Goal: Check status: Check status

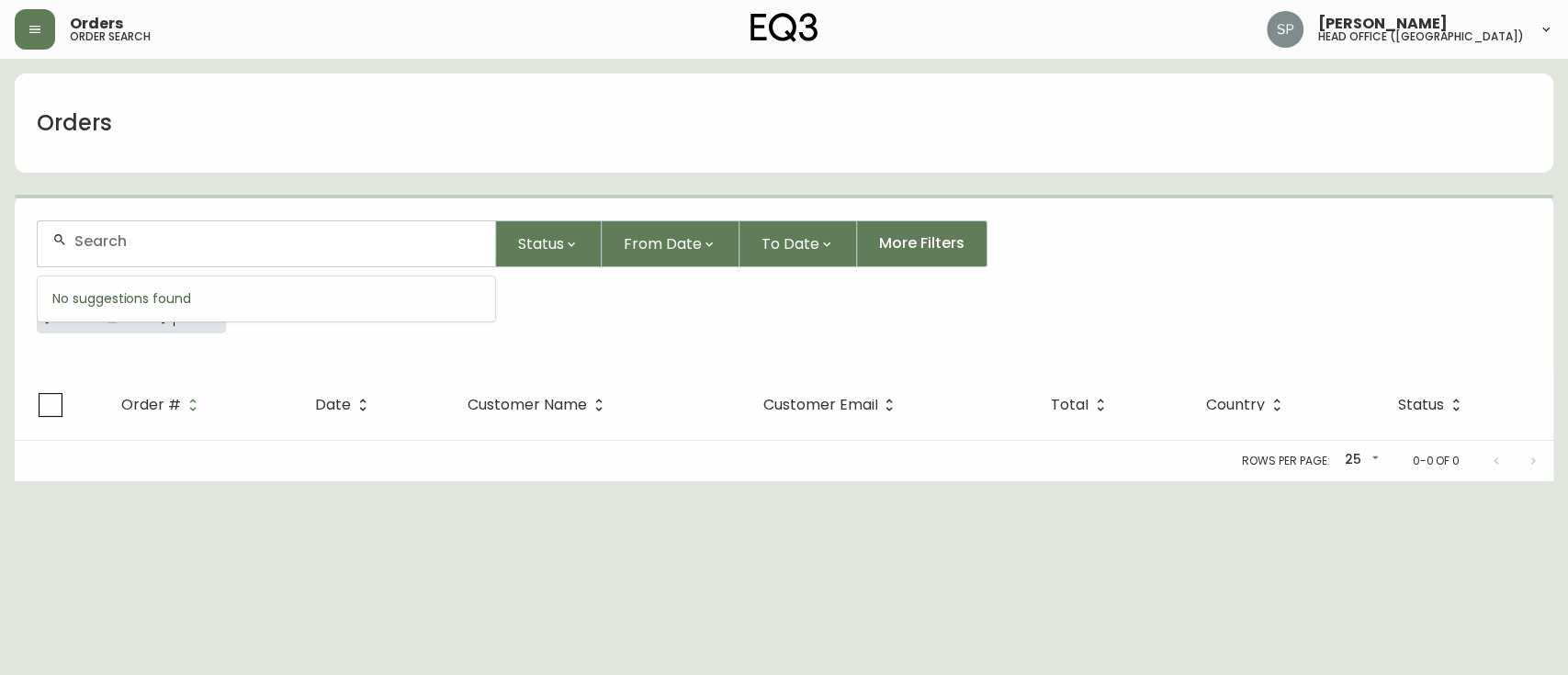
click at [182, 237] on input "text" at bounding box center [277, 241] width 406 height 17
paste input "4135064"
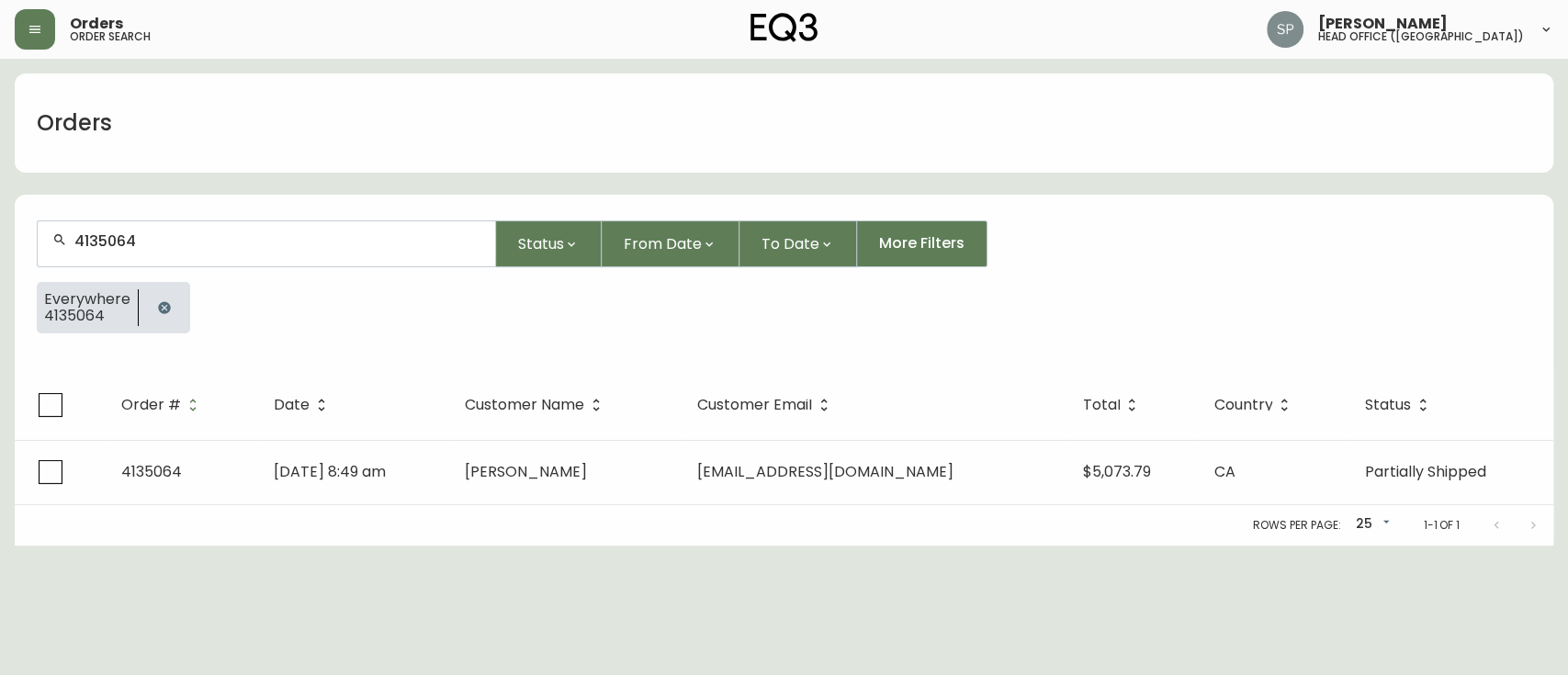
type input "4135064"
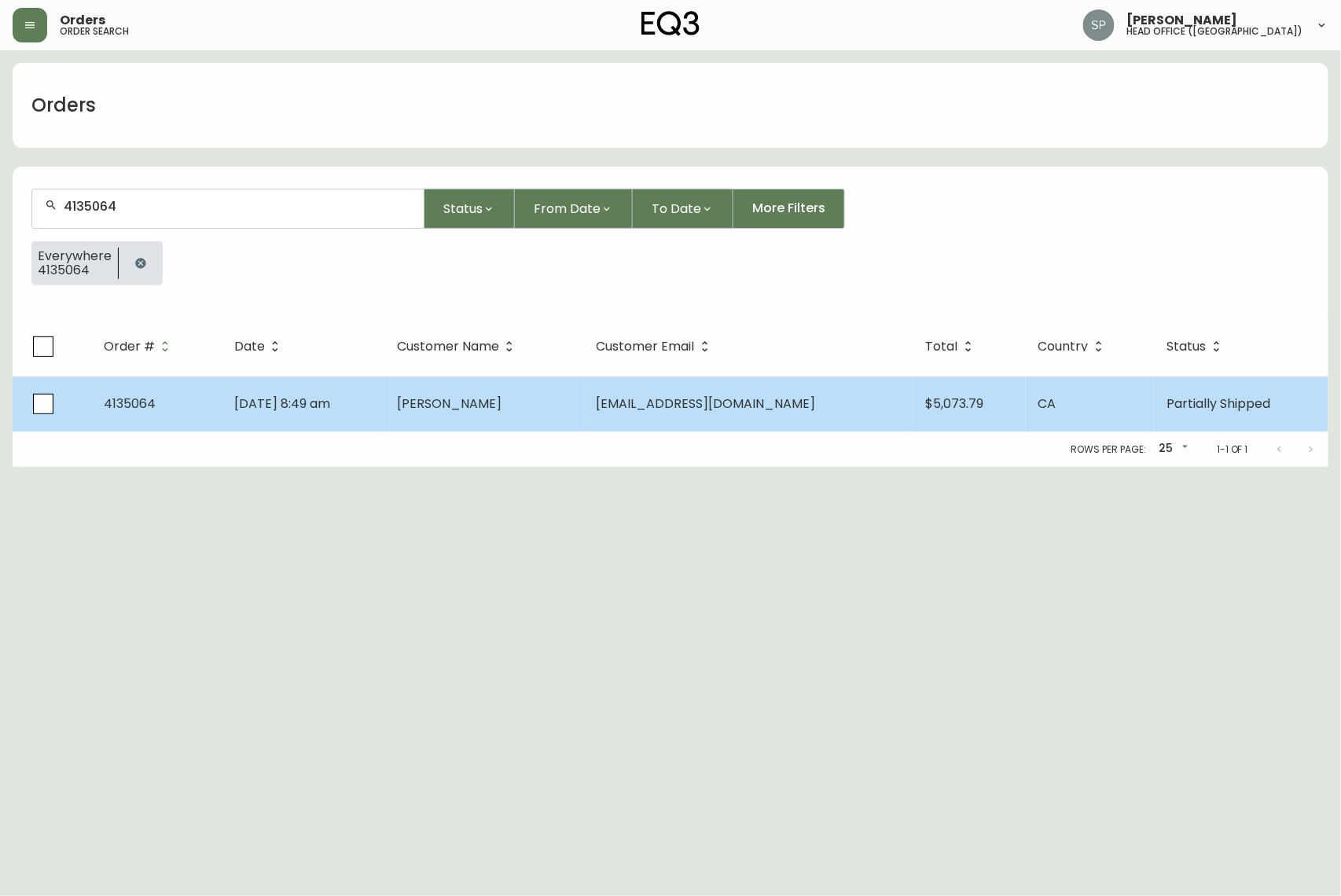
click at [385, 402] on td "[DATE] 8:49 am" at bounding box center [303, 403] width 163 height 55
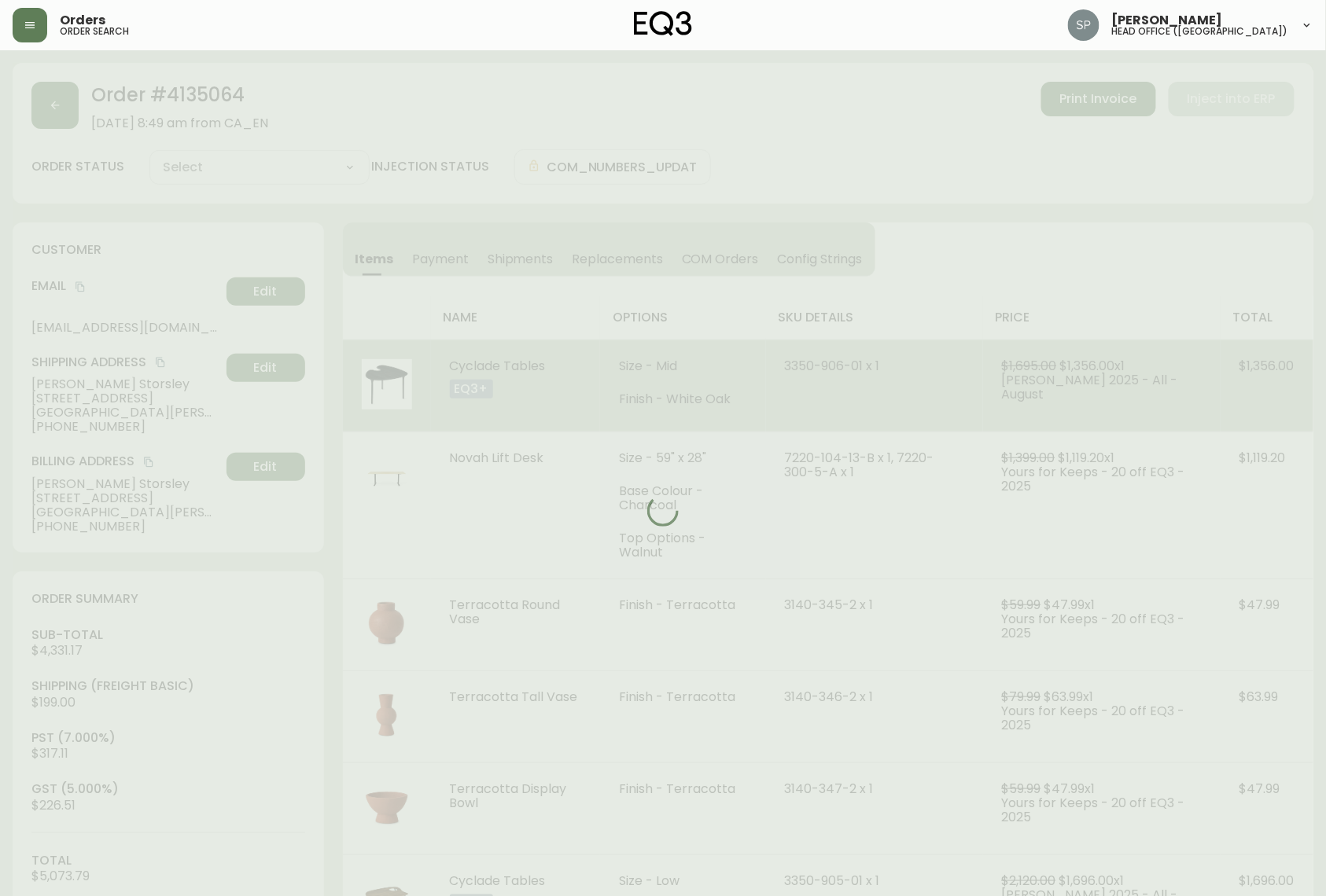
type input "Partially Shipped"
select select "PARTIALLY_SHIPPED"
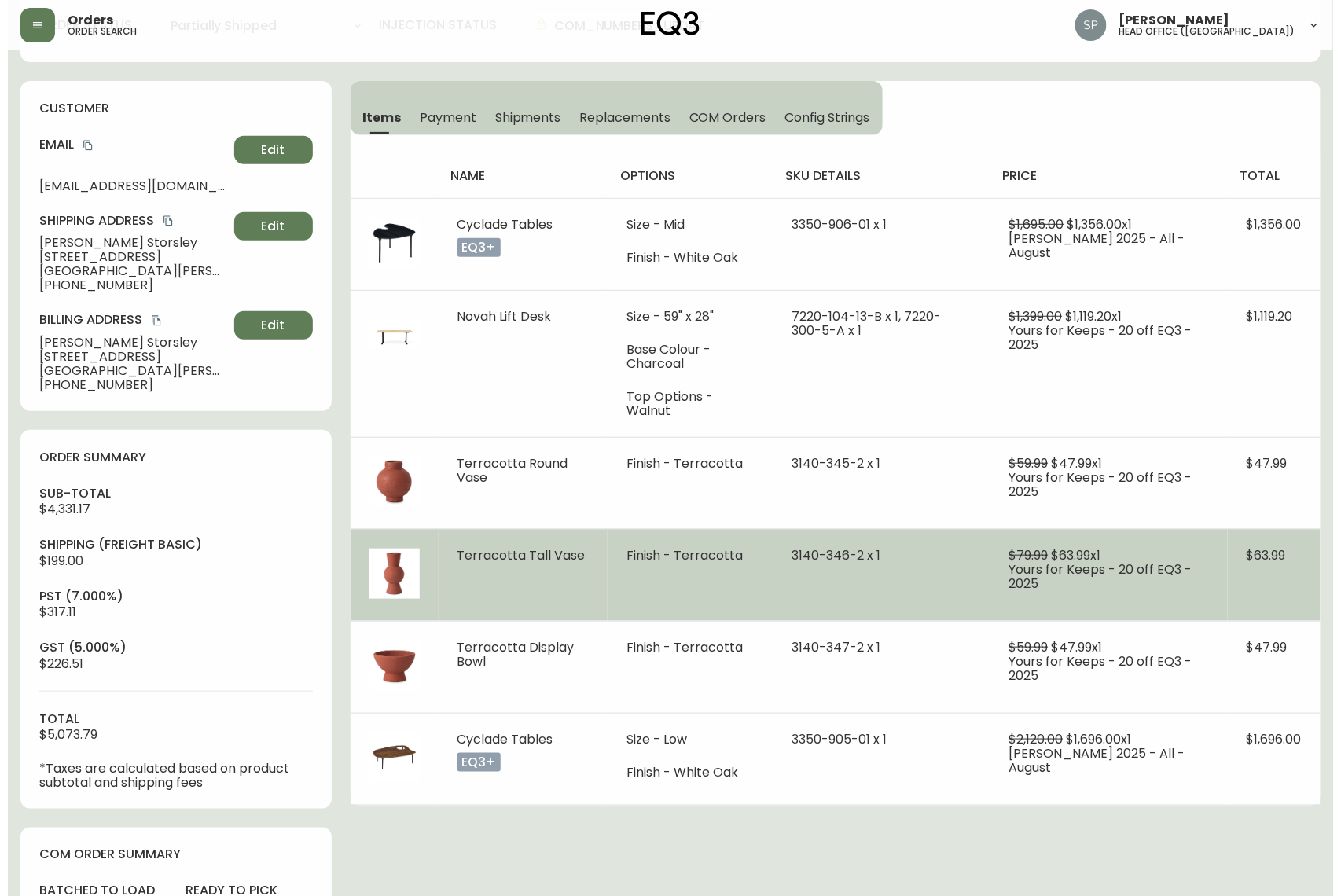
scroll to position [104, 0]
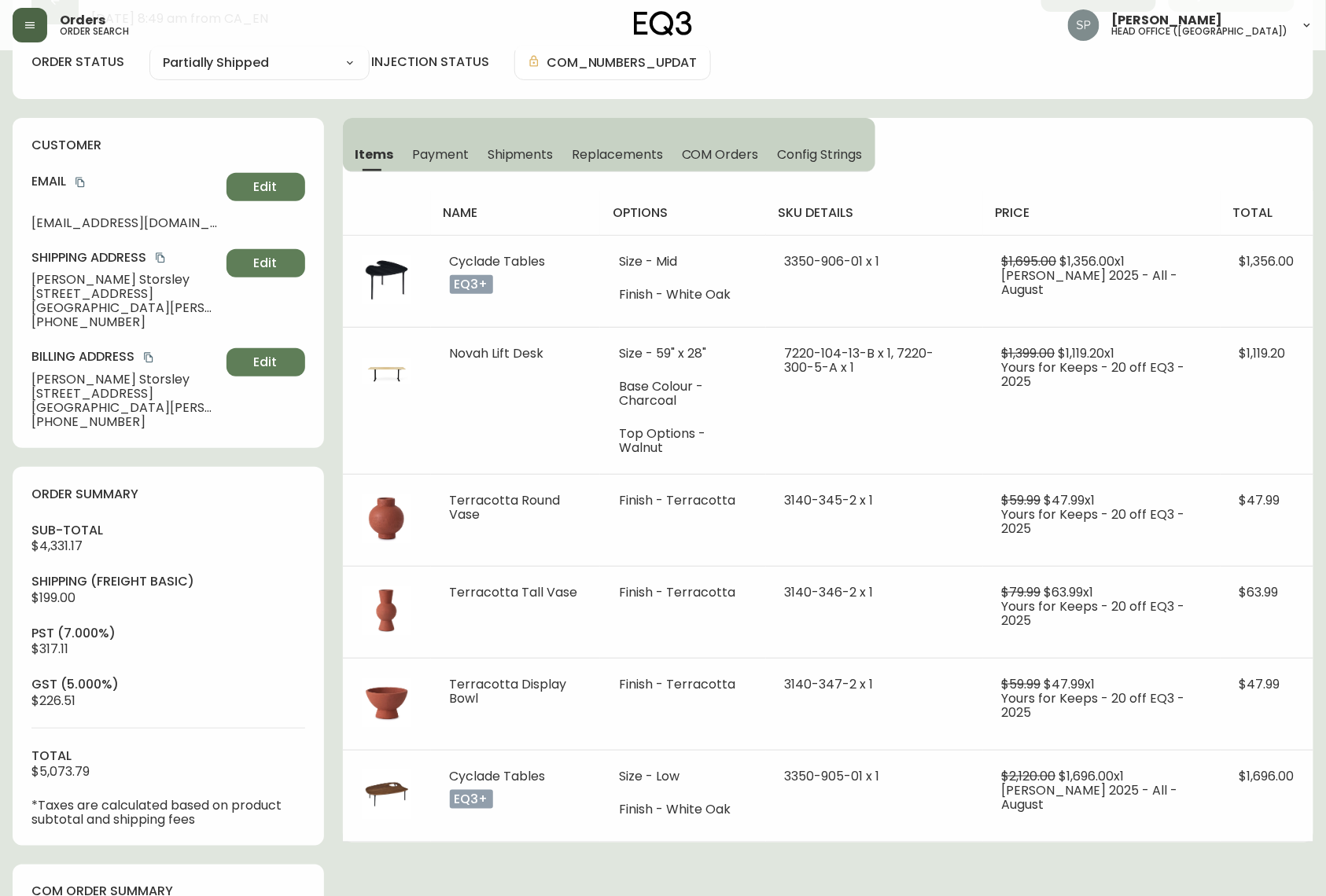
click at [22, 39] on button "button" at bounding box center [30, 25] width 35 height 34
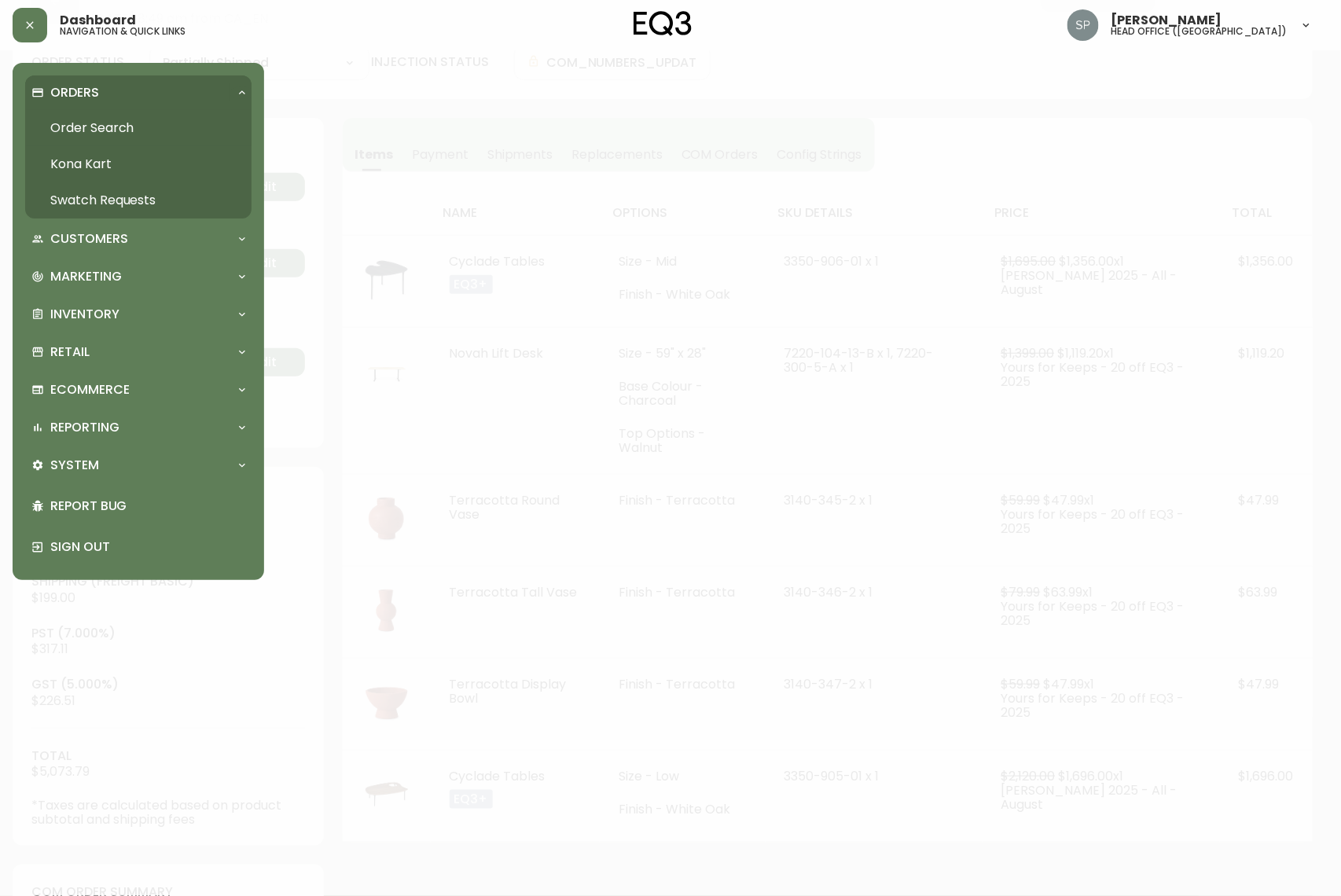
click at [85, 119] on link "Order Search" at bounding box center [139, 128] width 227 height 36
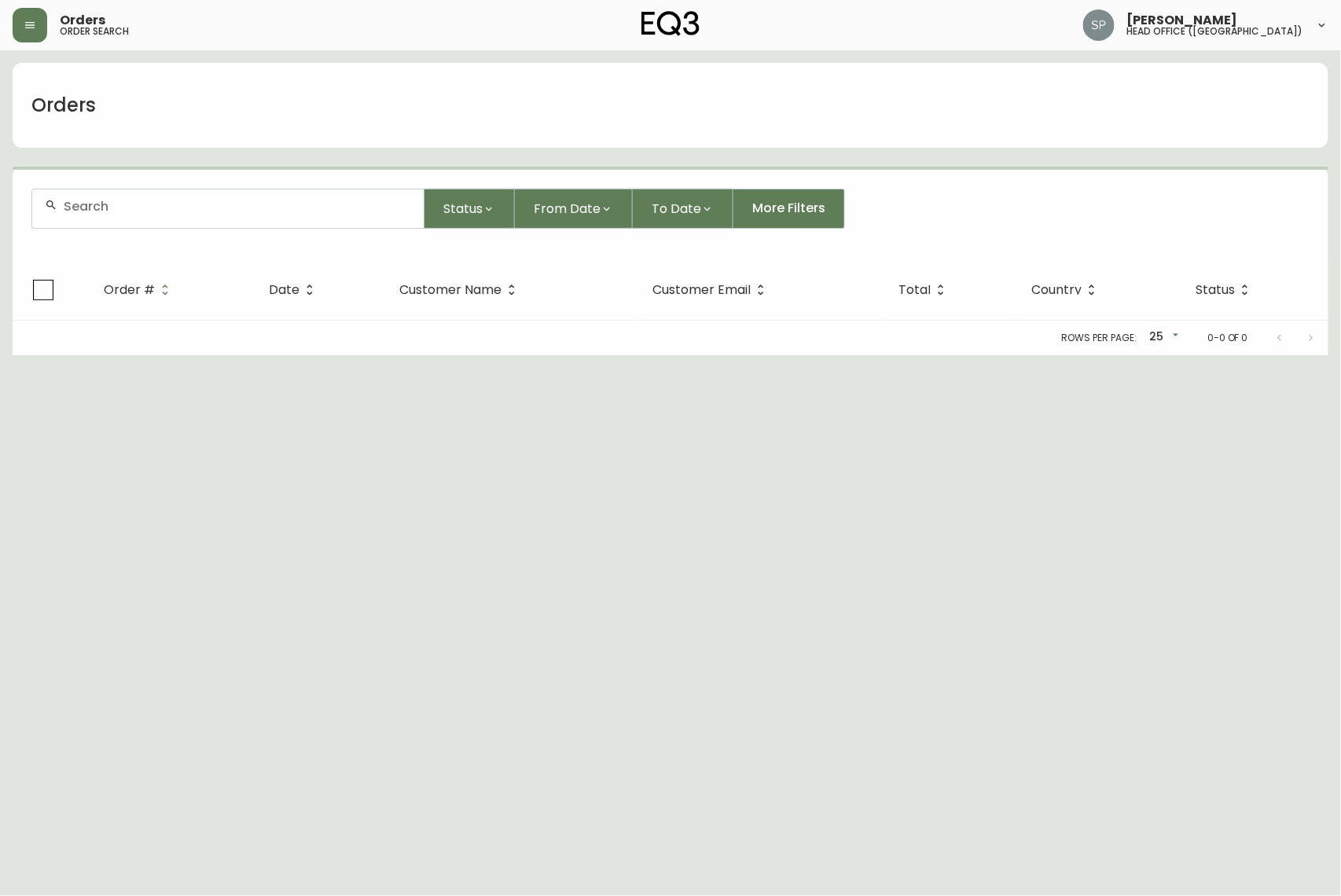
click at [180, 206] on input "text" at bounding box center [237, 206] width 347 height 15
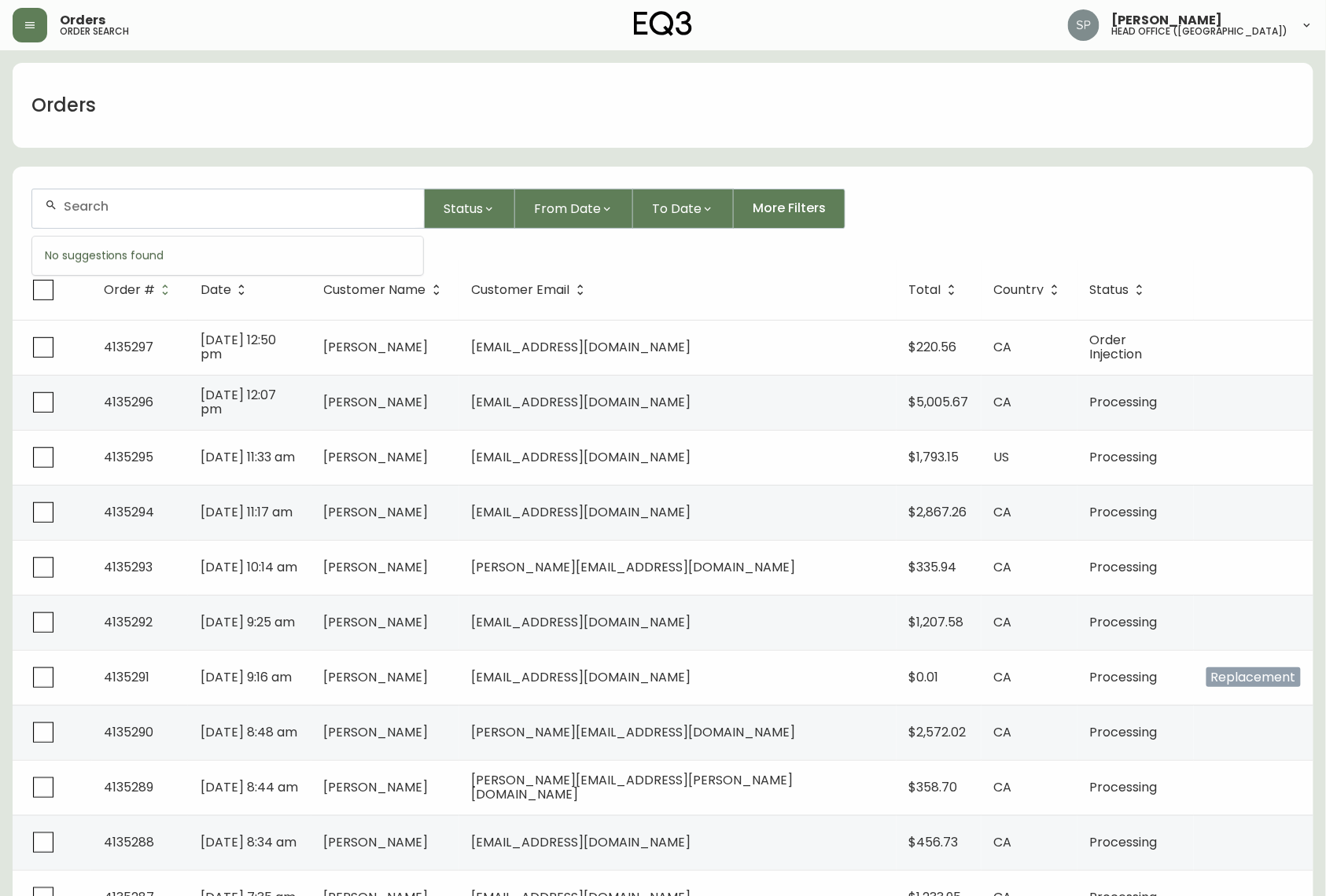
paste input "4134372"
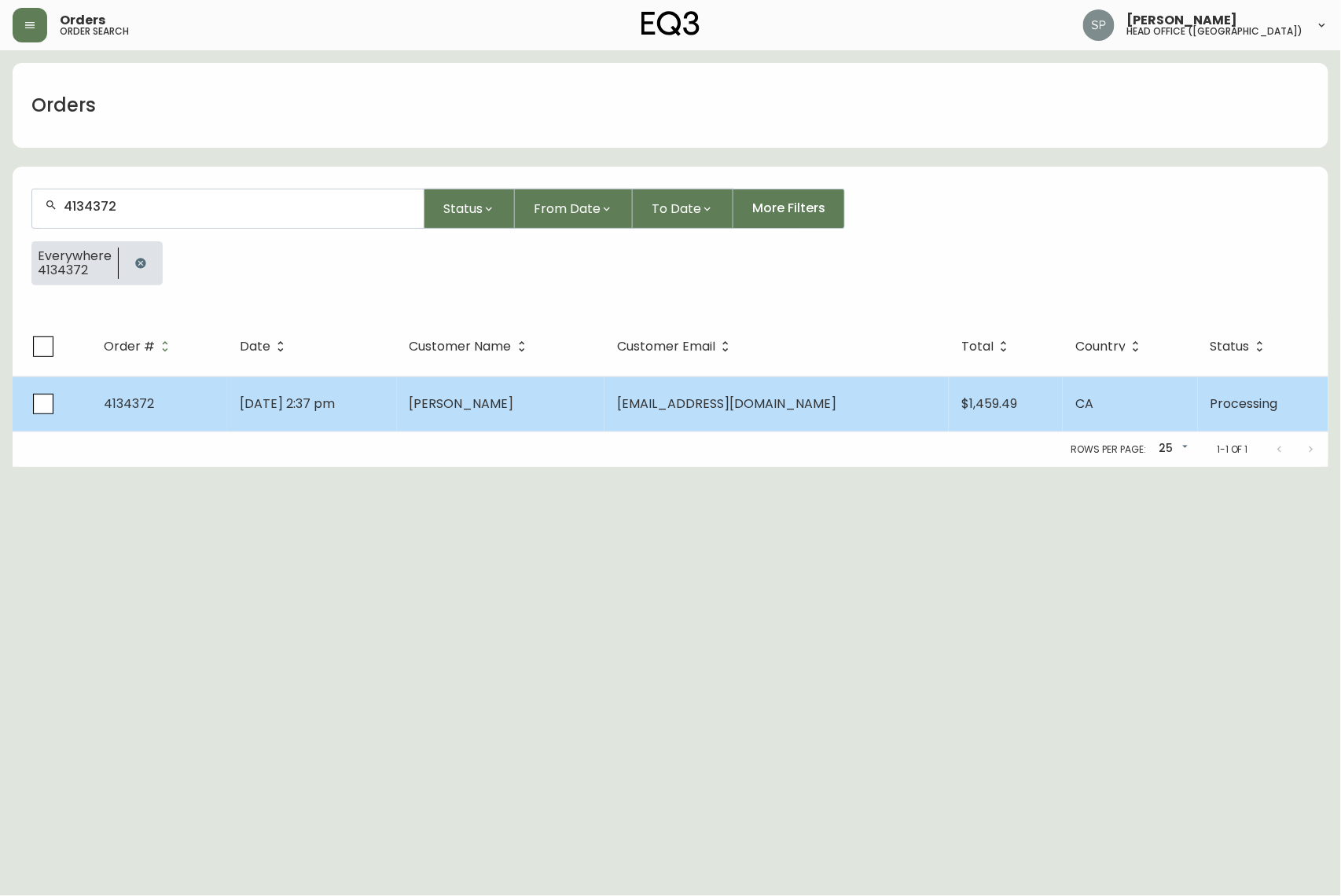
type input "4134372"
click at [388, 410] on td "[DATE] 2:37 pm" at bounding box center [312, 403] width 169 height 55
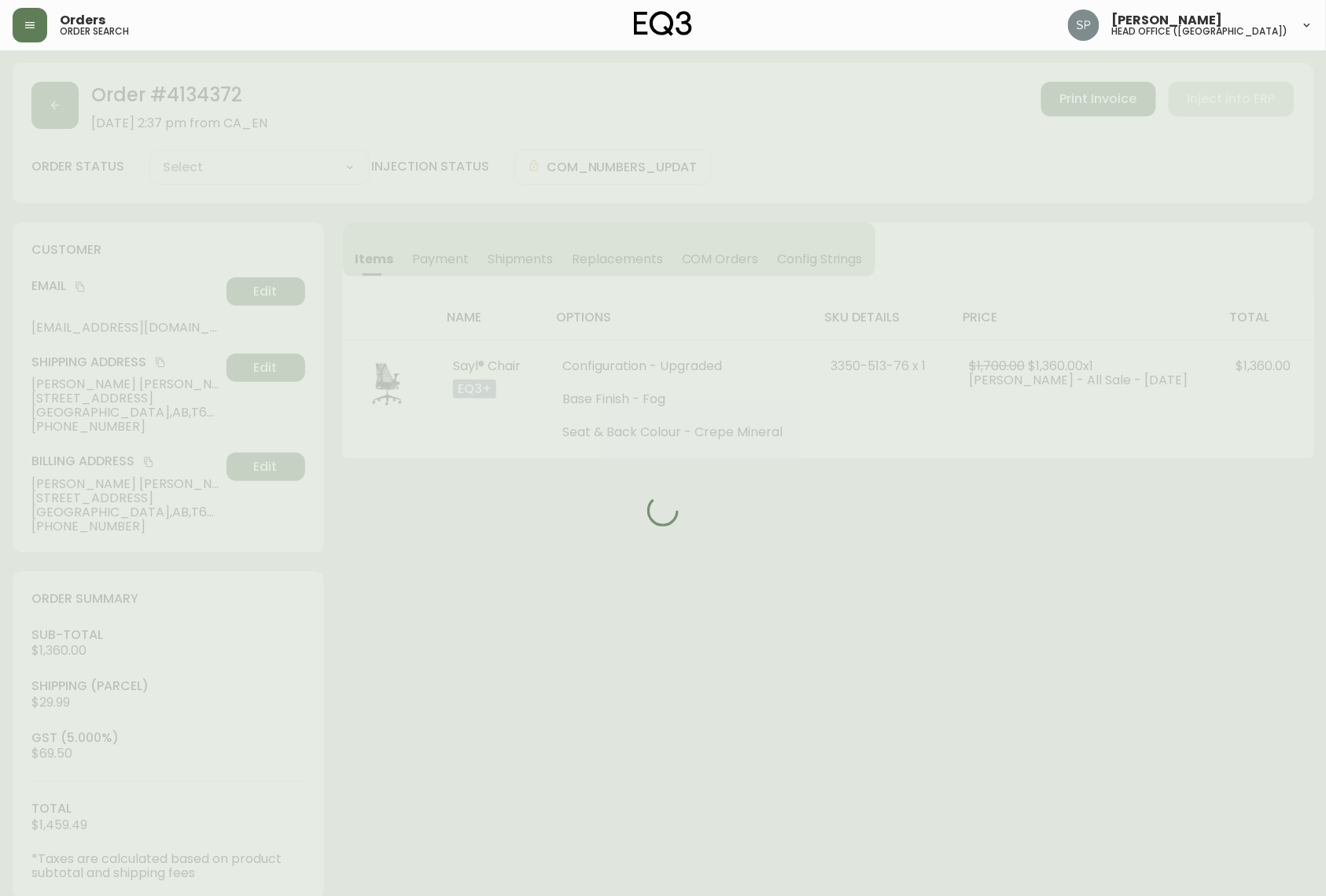
type input "Processing"
select select "PROCESSING"
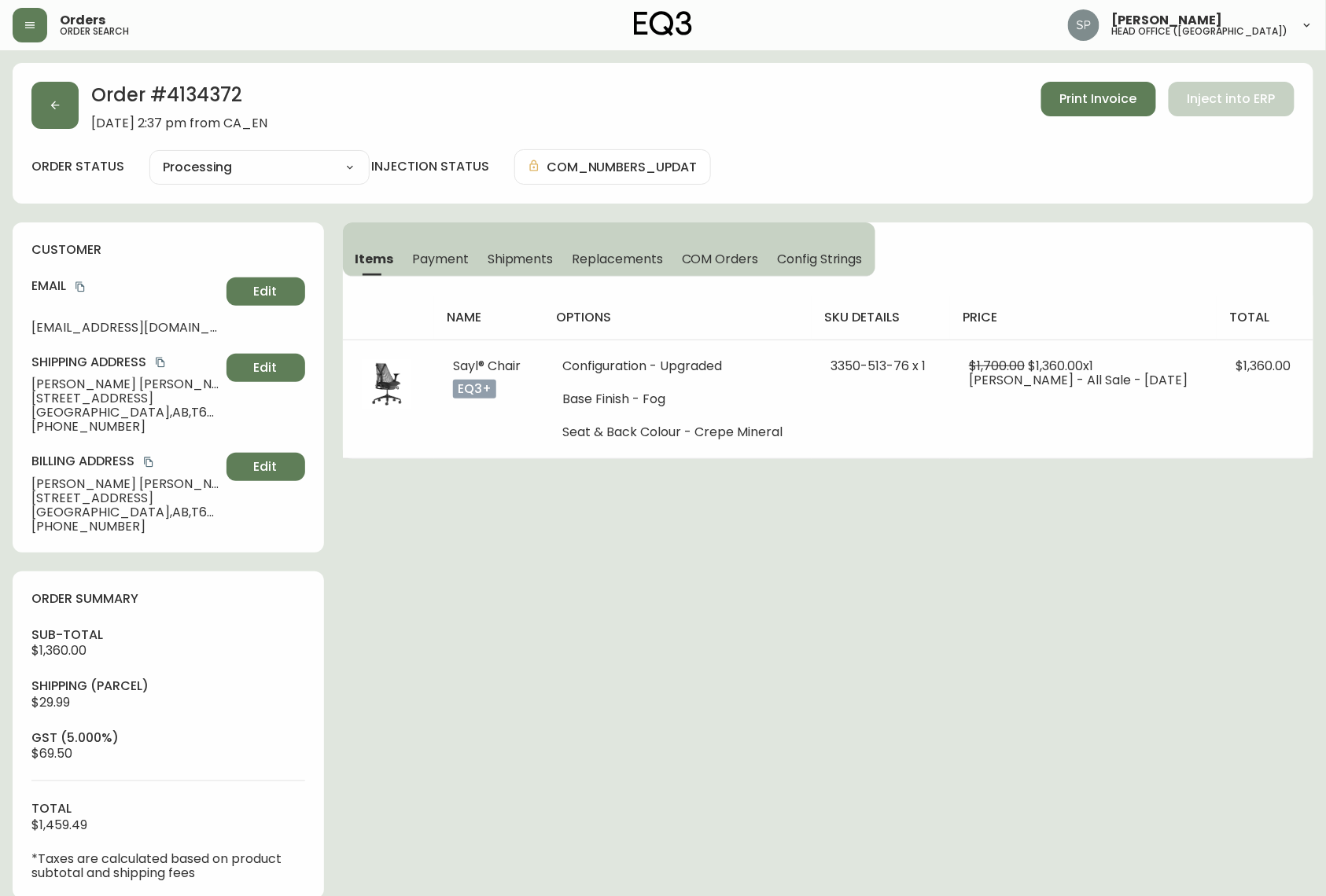
click at [203, 101] on h2 "Order # 4134372" at bounding box center [179, 99] width 176 height 34
click at [205, 101] on h2 "Order # 4134372" at bounding box center [179, 99] width 176 height 34
copy h2 "4134372"
drag, startPoint x: 74, startPoint y: 287, endPoint x: 16, endPoint y: 302, distance: 59.9
click at [75, 287] on icon "copy" at bounding box center [80, 287] width 11 height 11
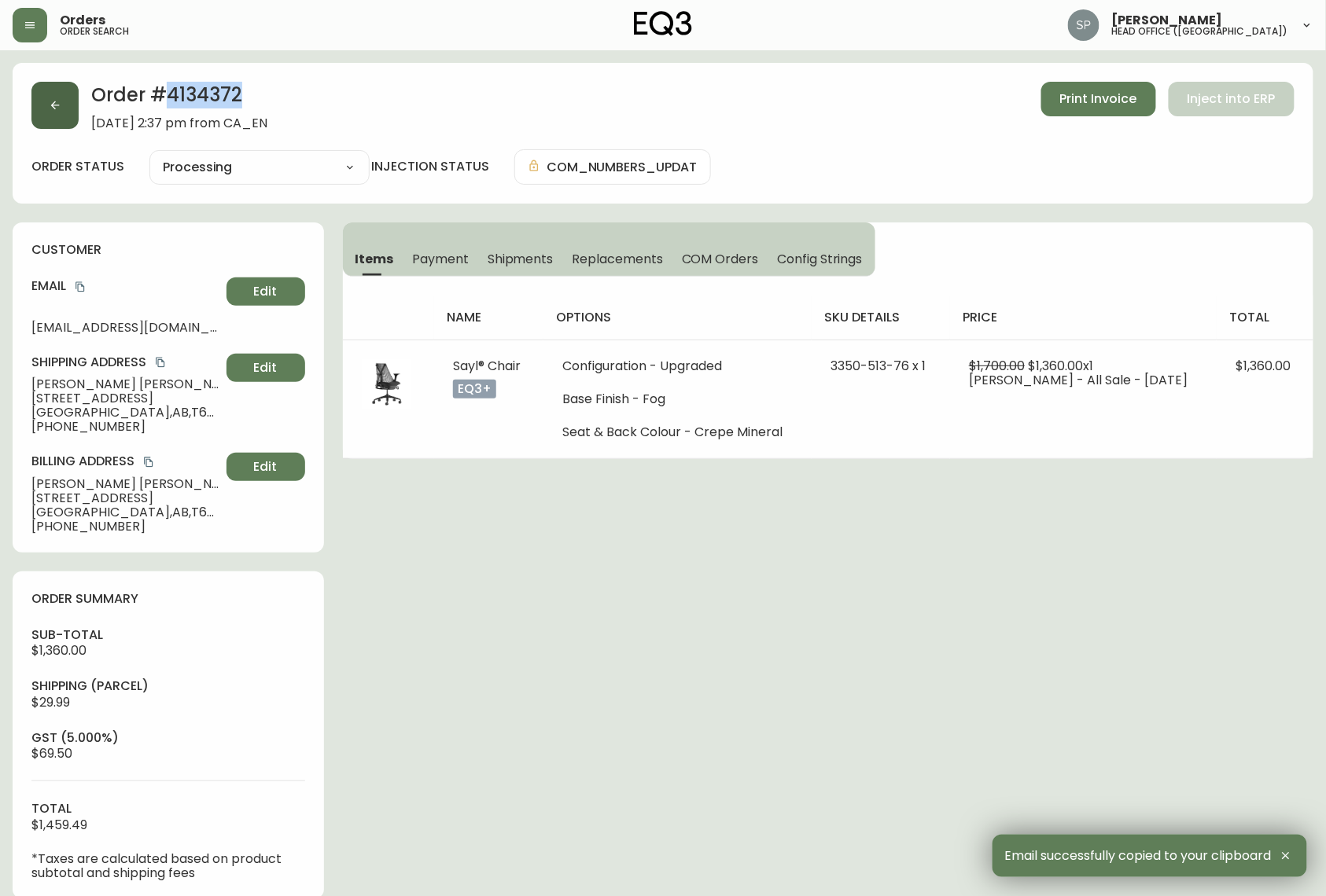
click at [42, 108] on button "button" at bounding box center [54, 105] width 47 height 47
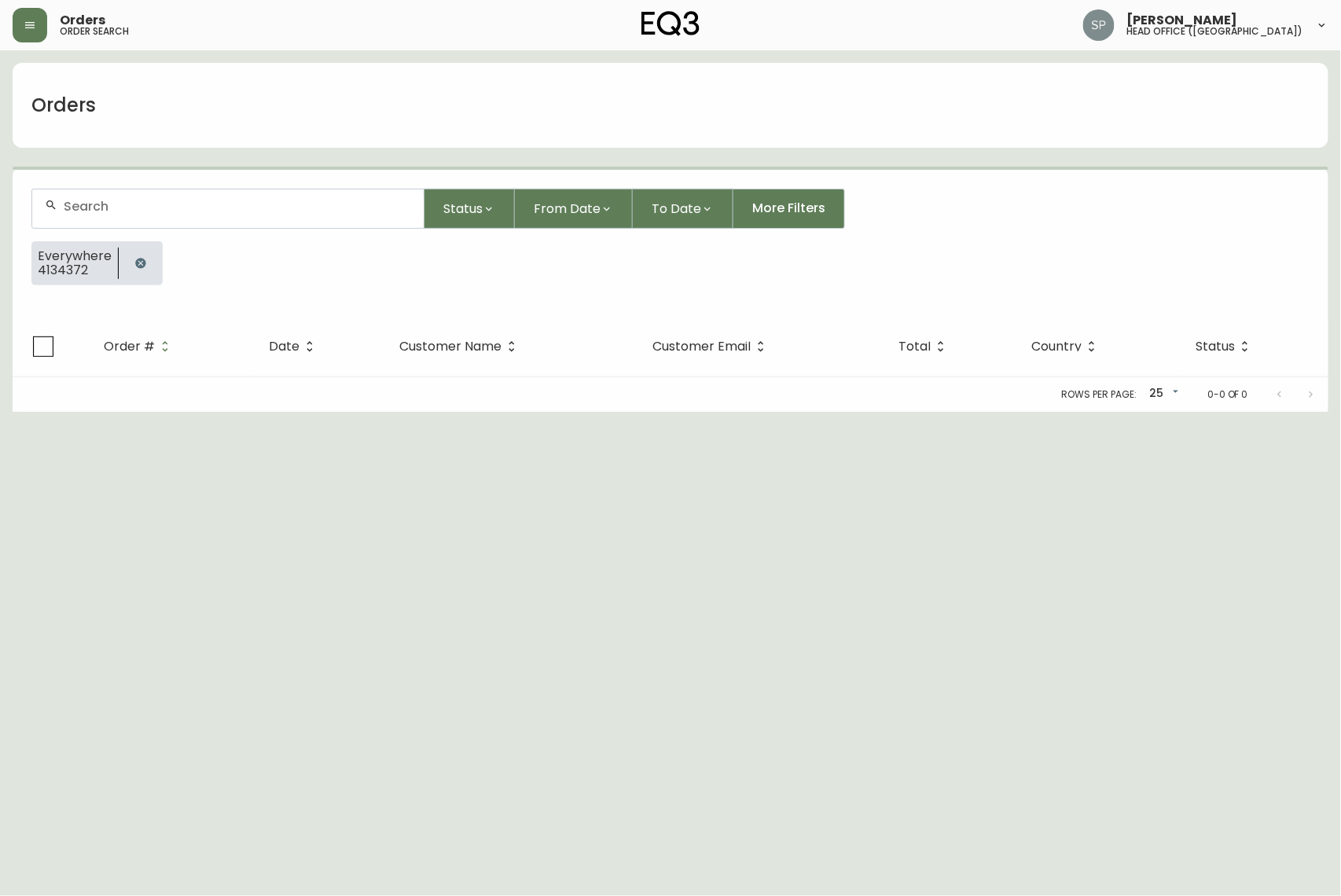
click at [153, 212] on input "text" at bounding box center [237, 206] width 347 height 15
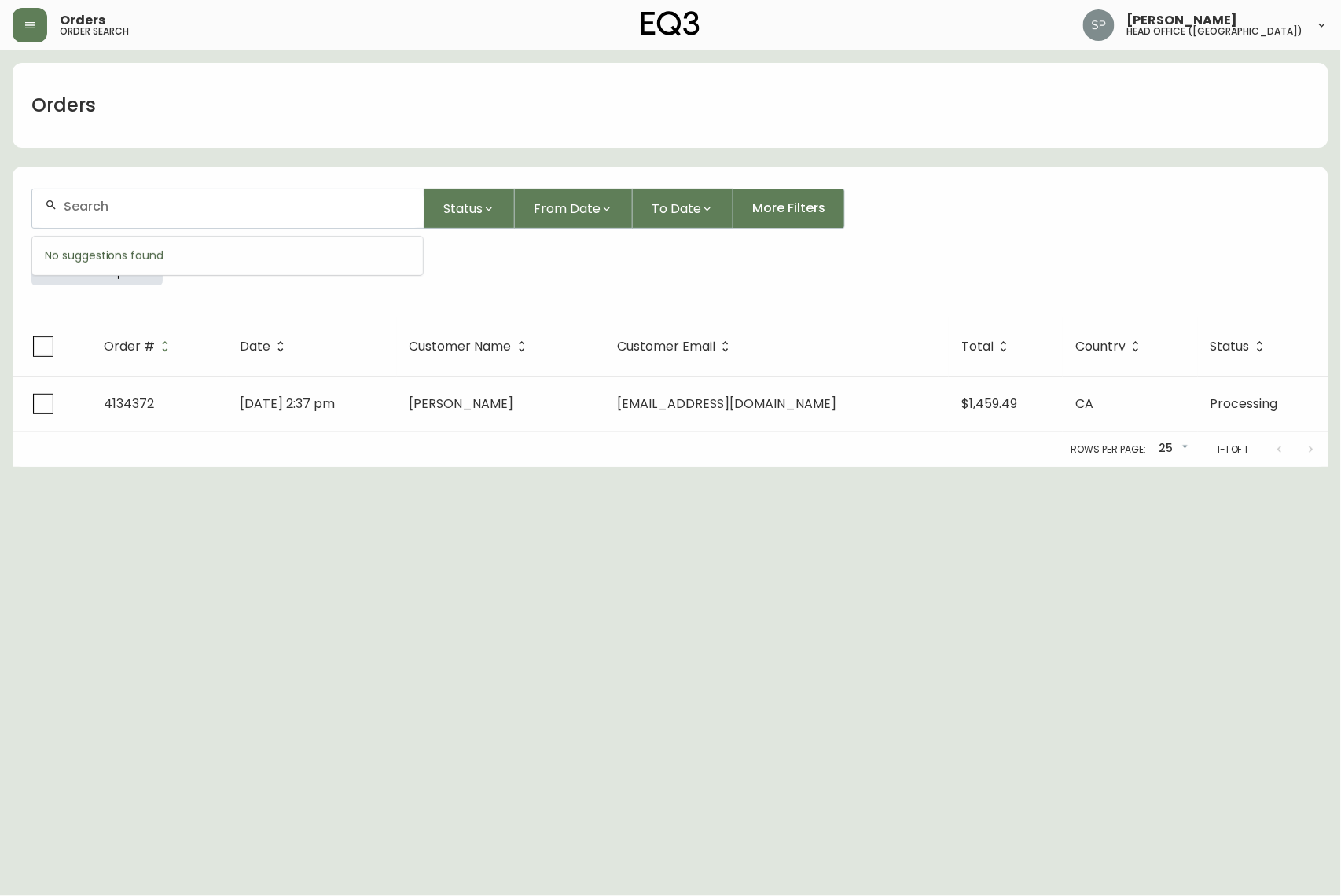
paste input "4134892"
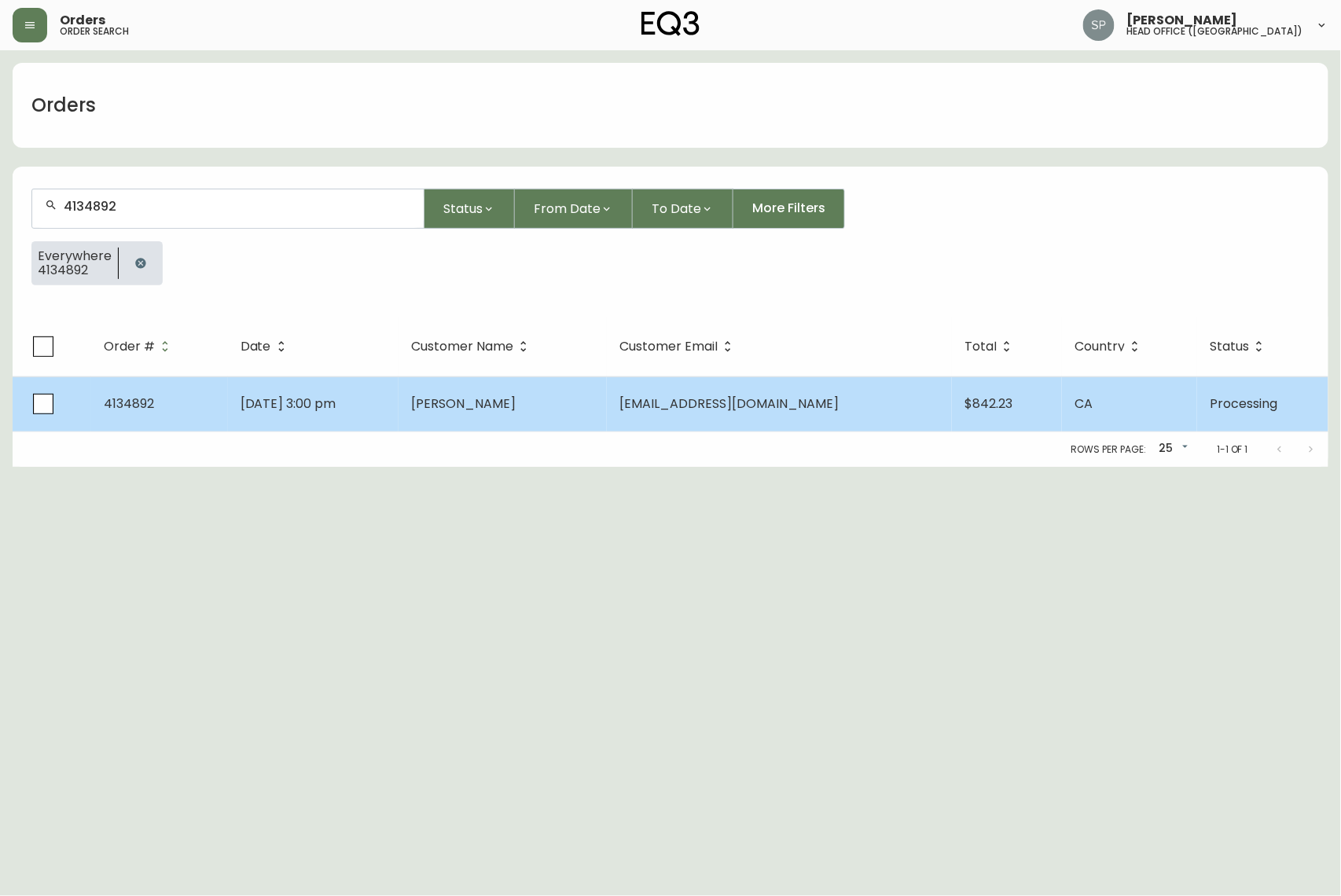
type input "4134892"
click at [398, 401] on td "[DATE] 3:00 pm" at bounding box center [314, 403] width 171 height 55
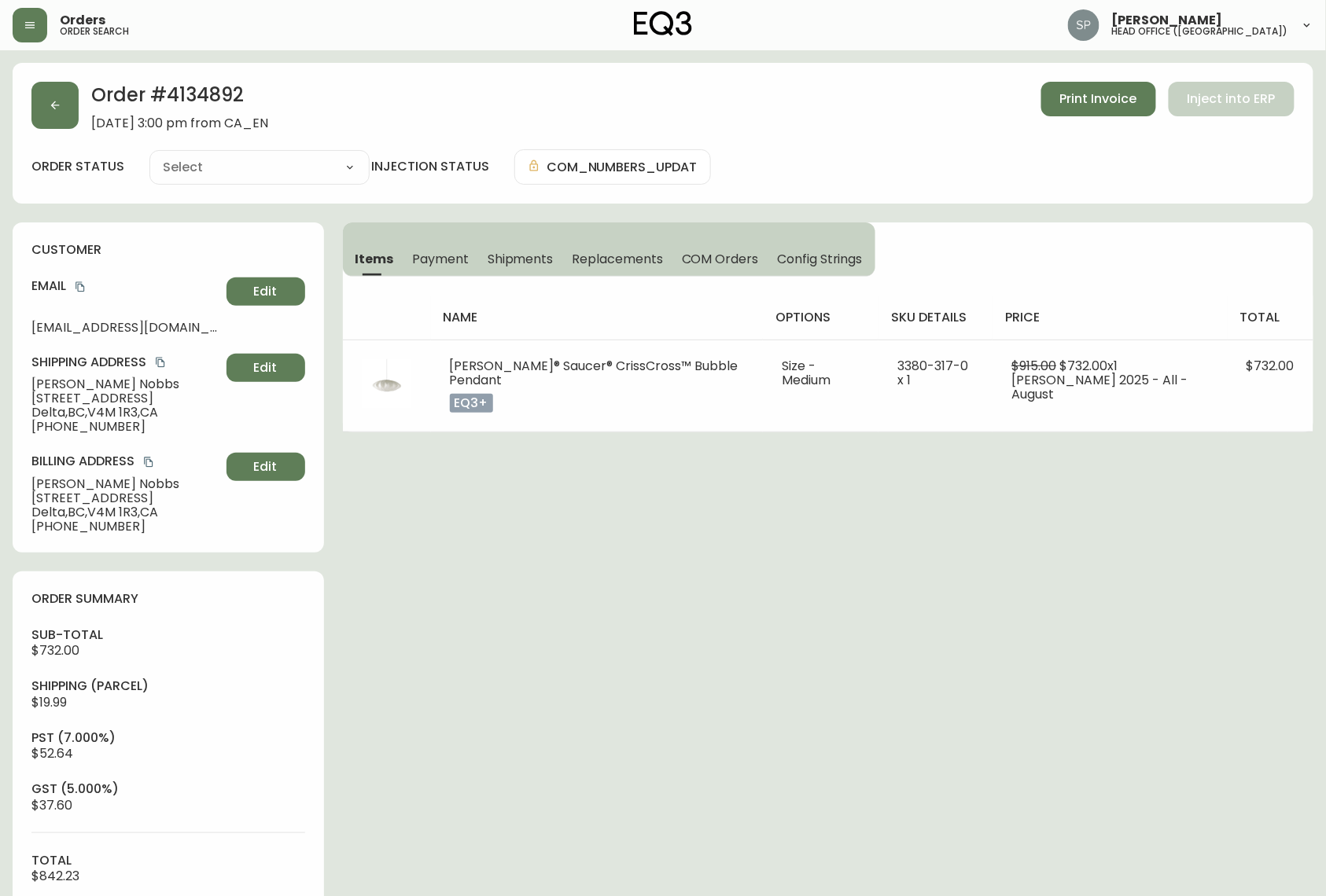
type input "Processing"
select select "PROCESSING"
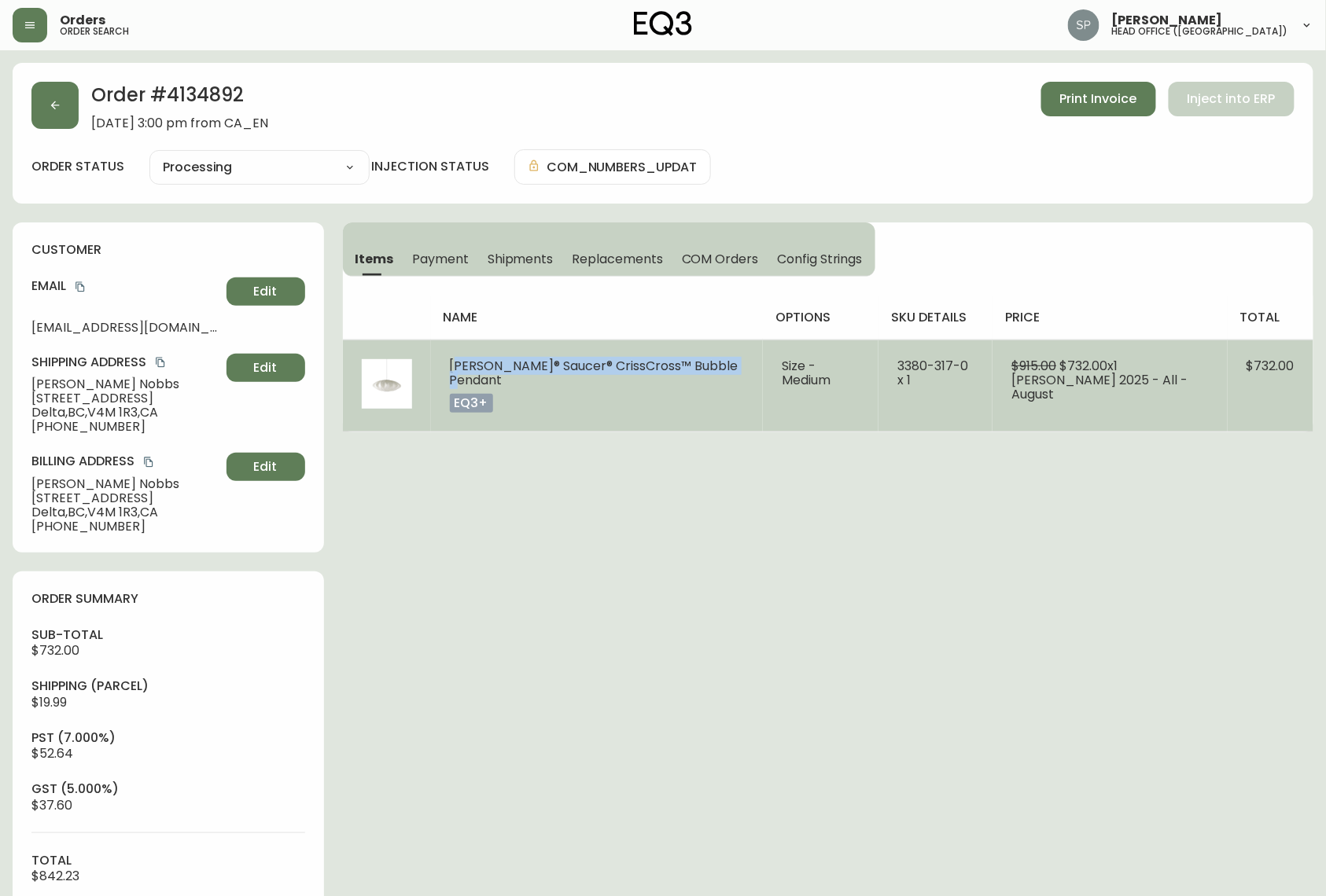
drag, startPoint x: 451, startPoint y: 363, endPoint x: 514, endPoint y: 388, distance: 67.8
click at [514, 388] on td "[PERSON_NAME]® Saucer® CrissCross™ Bubble Pendant eq3+" at bounding box center [597, 385] width 333 height 92
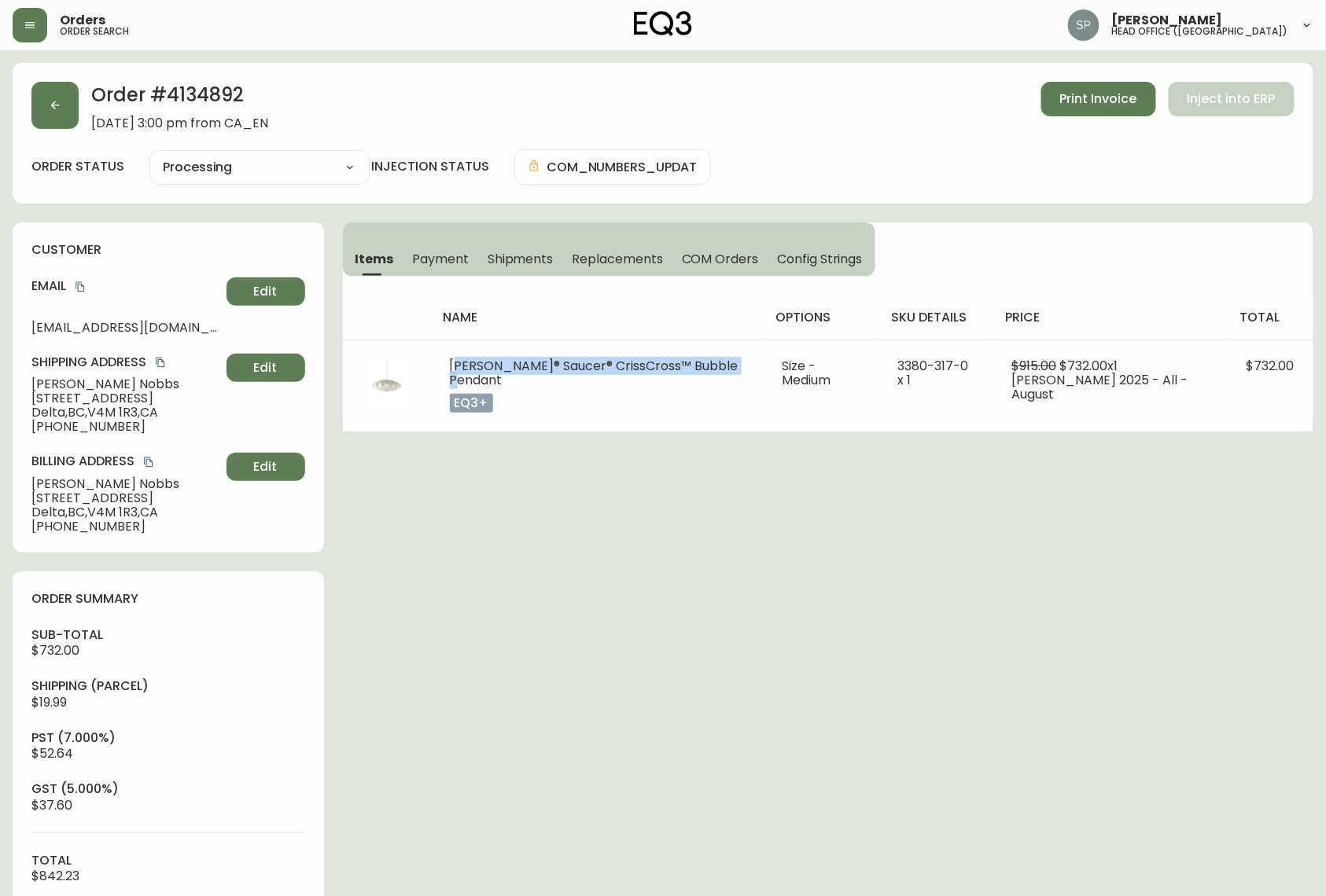
copy span "[PERSON_NAME]® Saucer® CrissCross™ Bubble Pendant"
click at [76, 287] on icon "copy" at bounding box center [80, 287] width 9 height 10
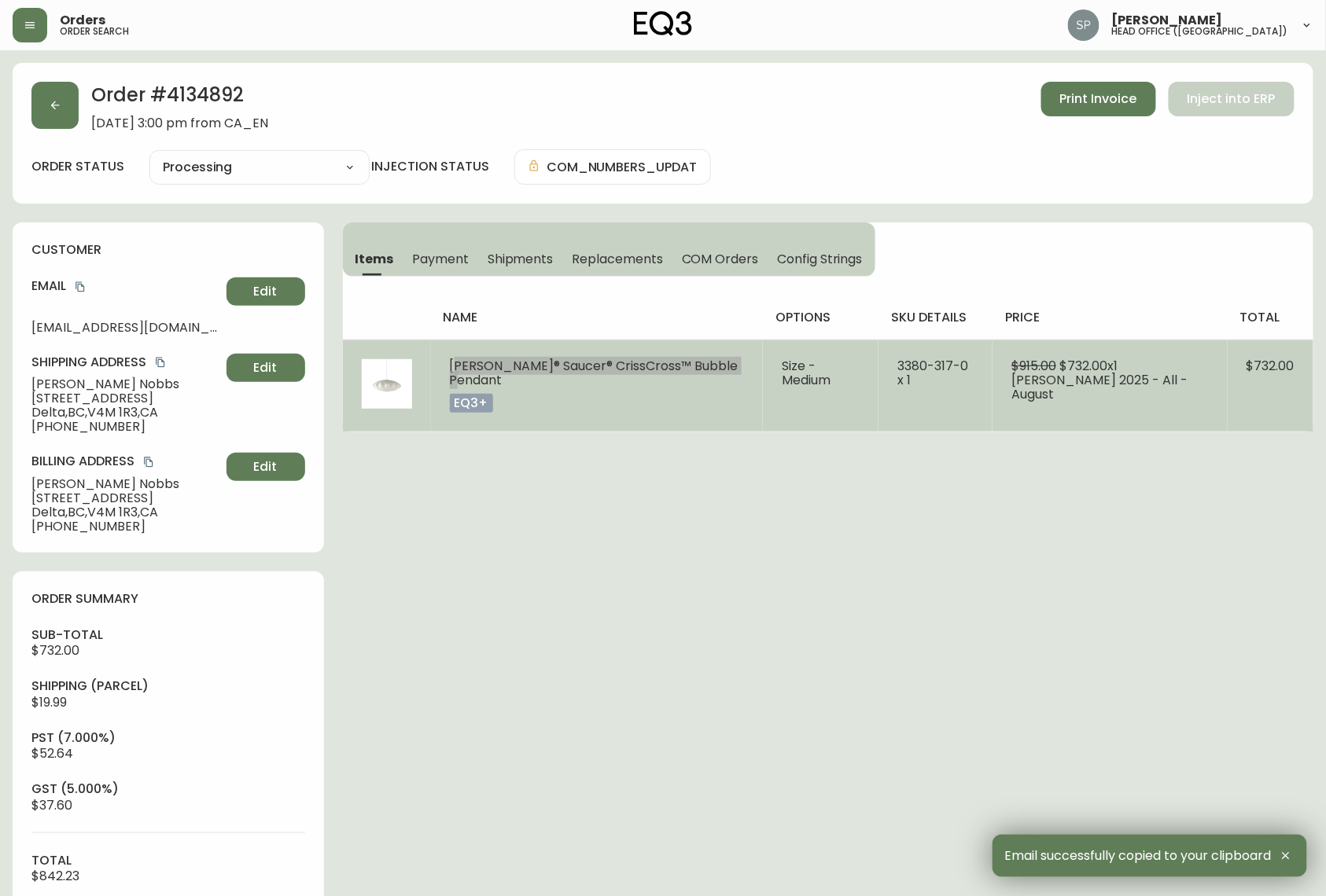
click at [510, 382] on td "[PERSON_NAME]® Saucer® CrissCross™ Bubble Pendant eq3+" at bounding box center [597, 385] width 333 height 92
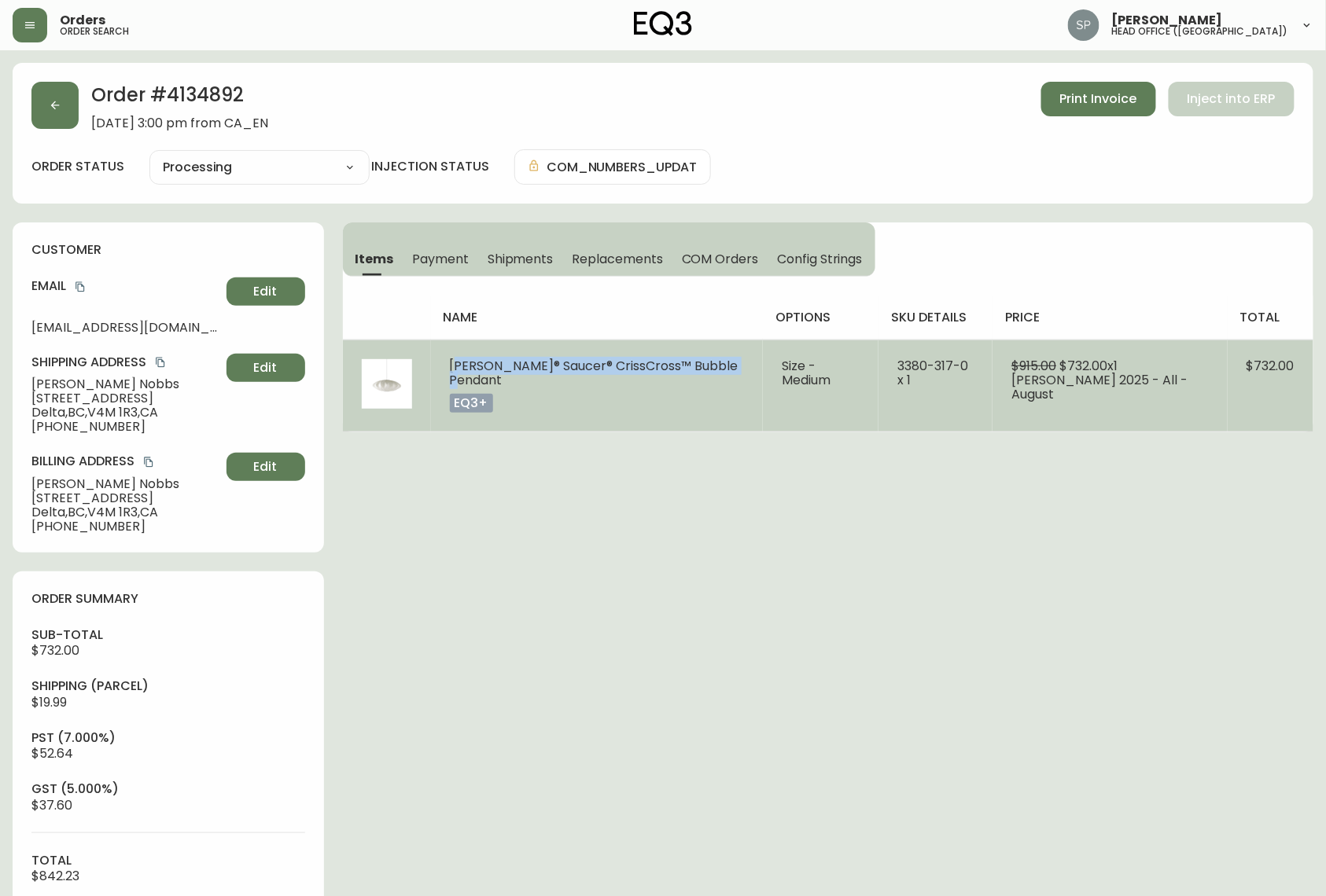
drag, startPoint x: 513, startPoint y: 382, endPoint x: 435, endPoint y: 363, distance: 80.3
click at [435, 363] on td "[PERSON_NAME]® Saucer® CrissCross™ Bubble Pendant eq3+" at bounding box center [597, 385] width 333 height 92
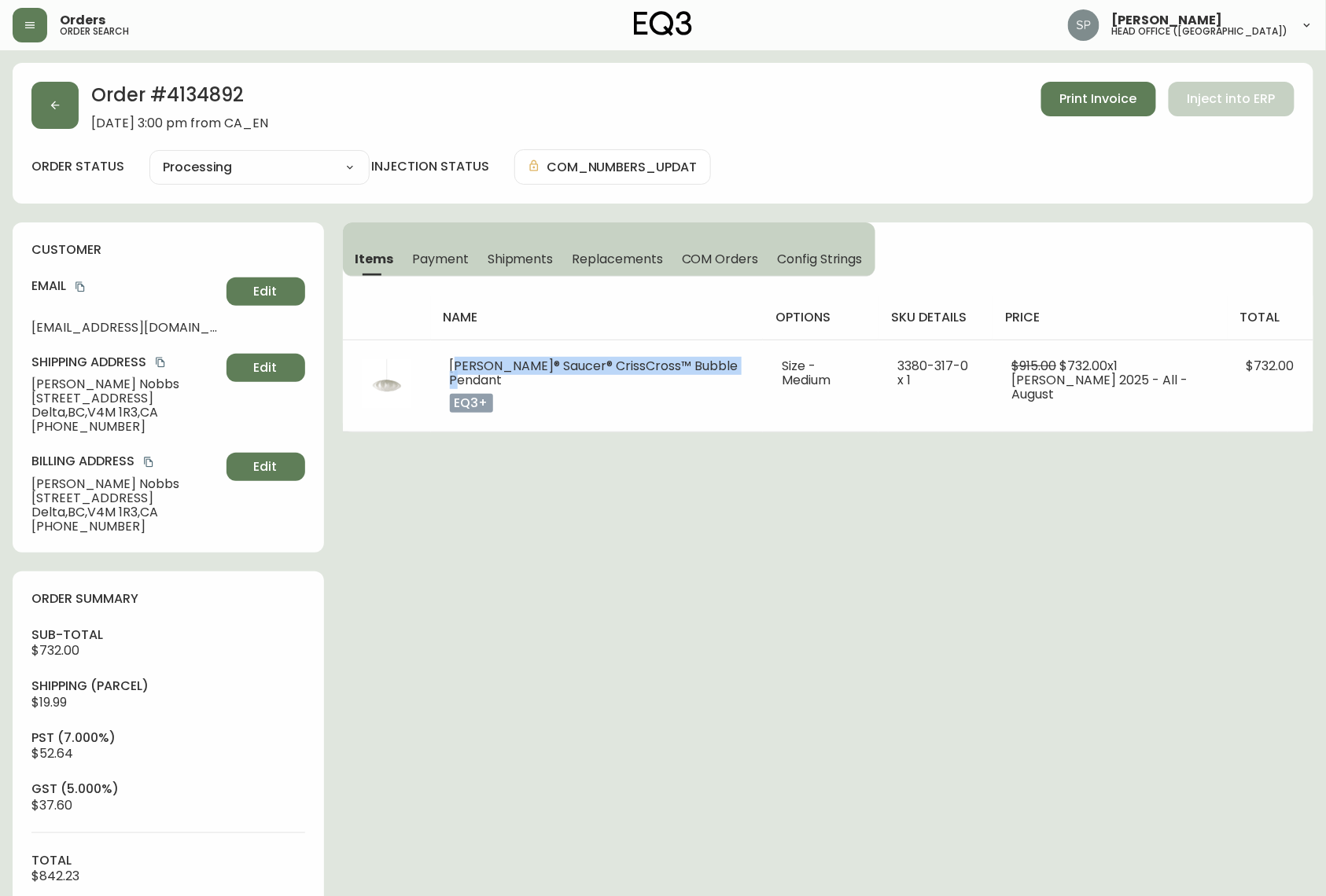
copy span "[PERSON_NAME]® Saucer® CrissCross™ Bubble Pendant"
click at [48, 118] on button "button" at bounding box center [54, 105] width 47 height 47
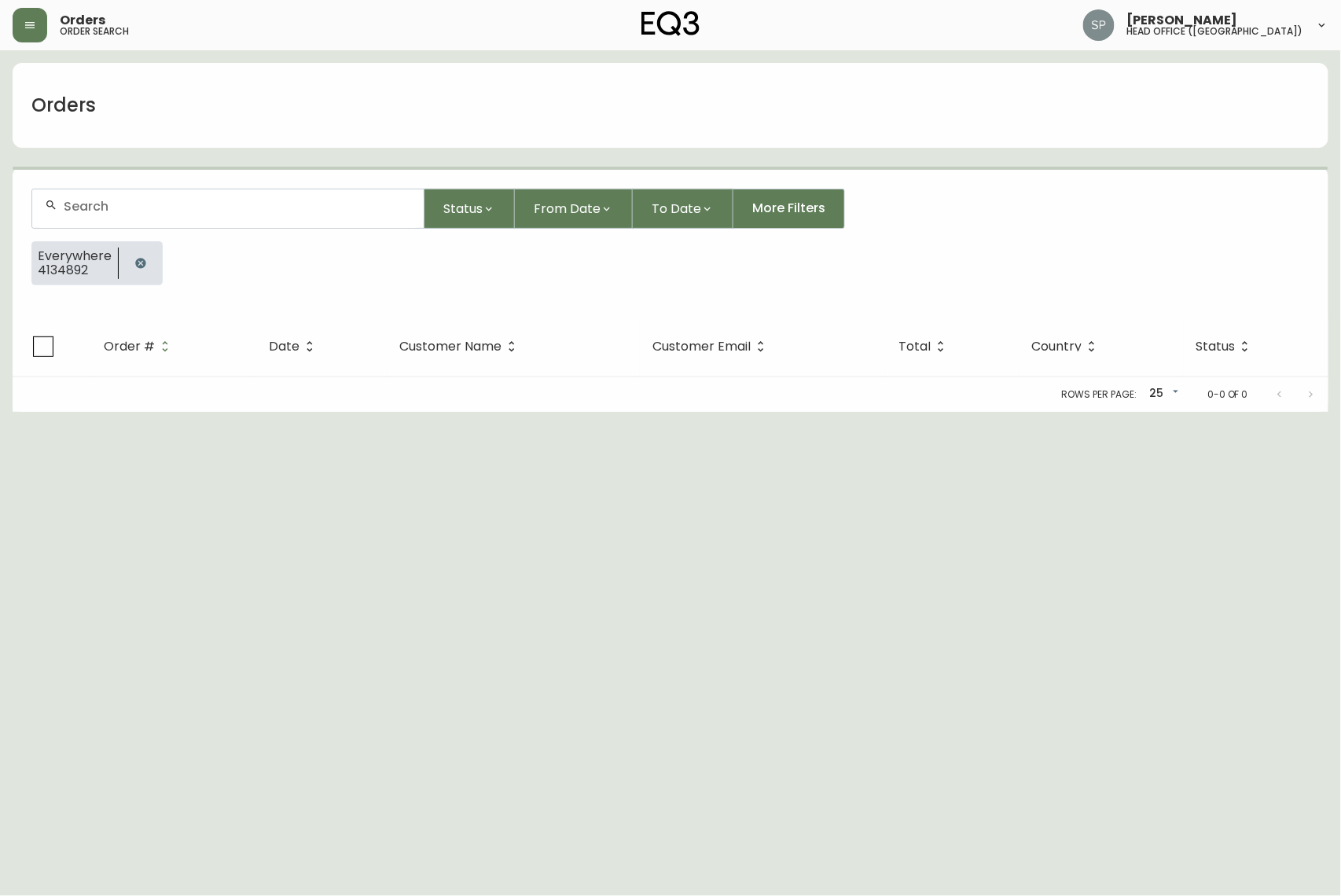
click at [122, 208] on input "text" at bounding box center [237, 206] width 347 height 15
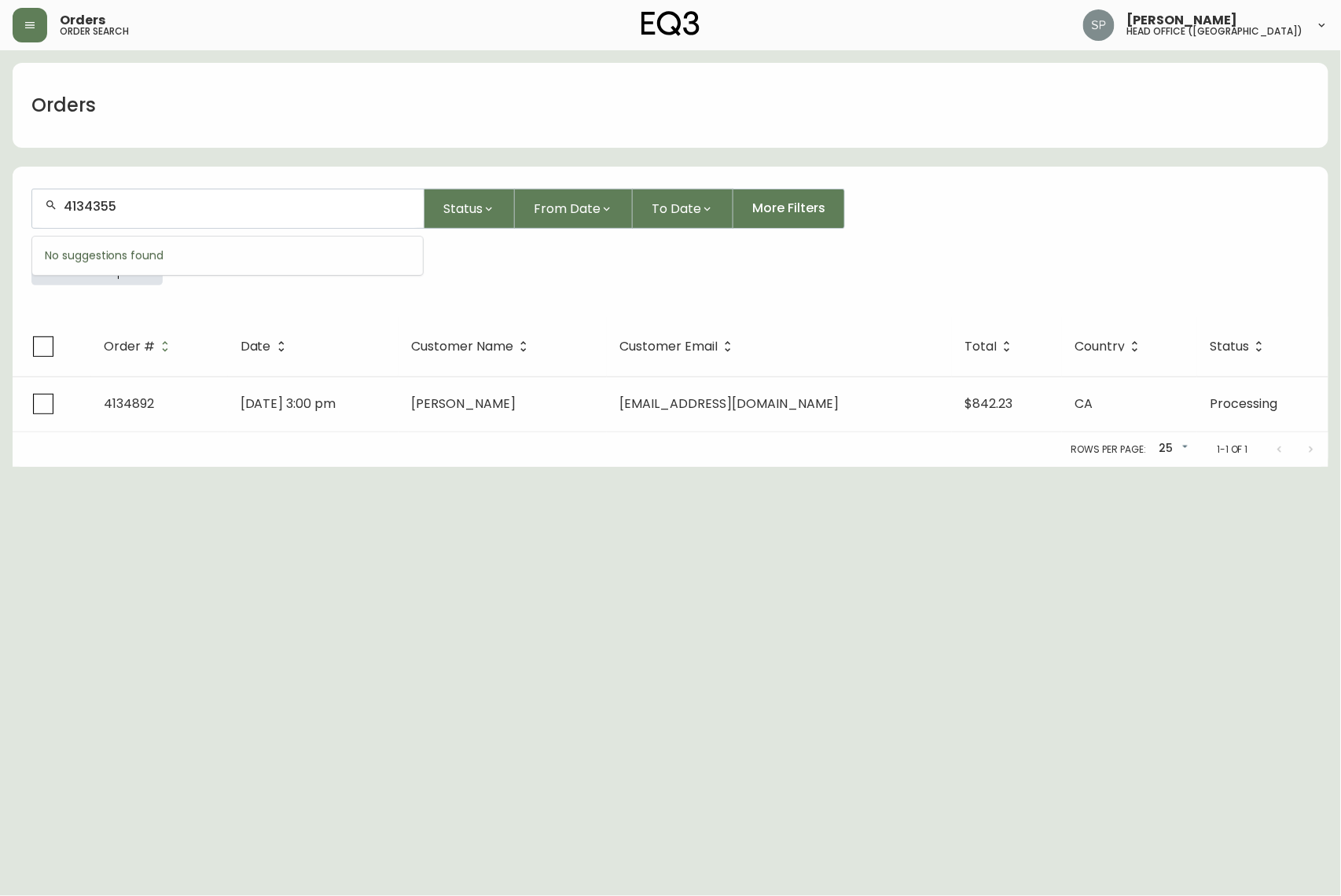
type input "4134355"
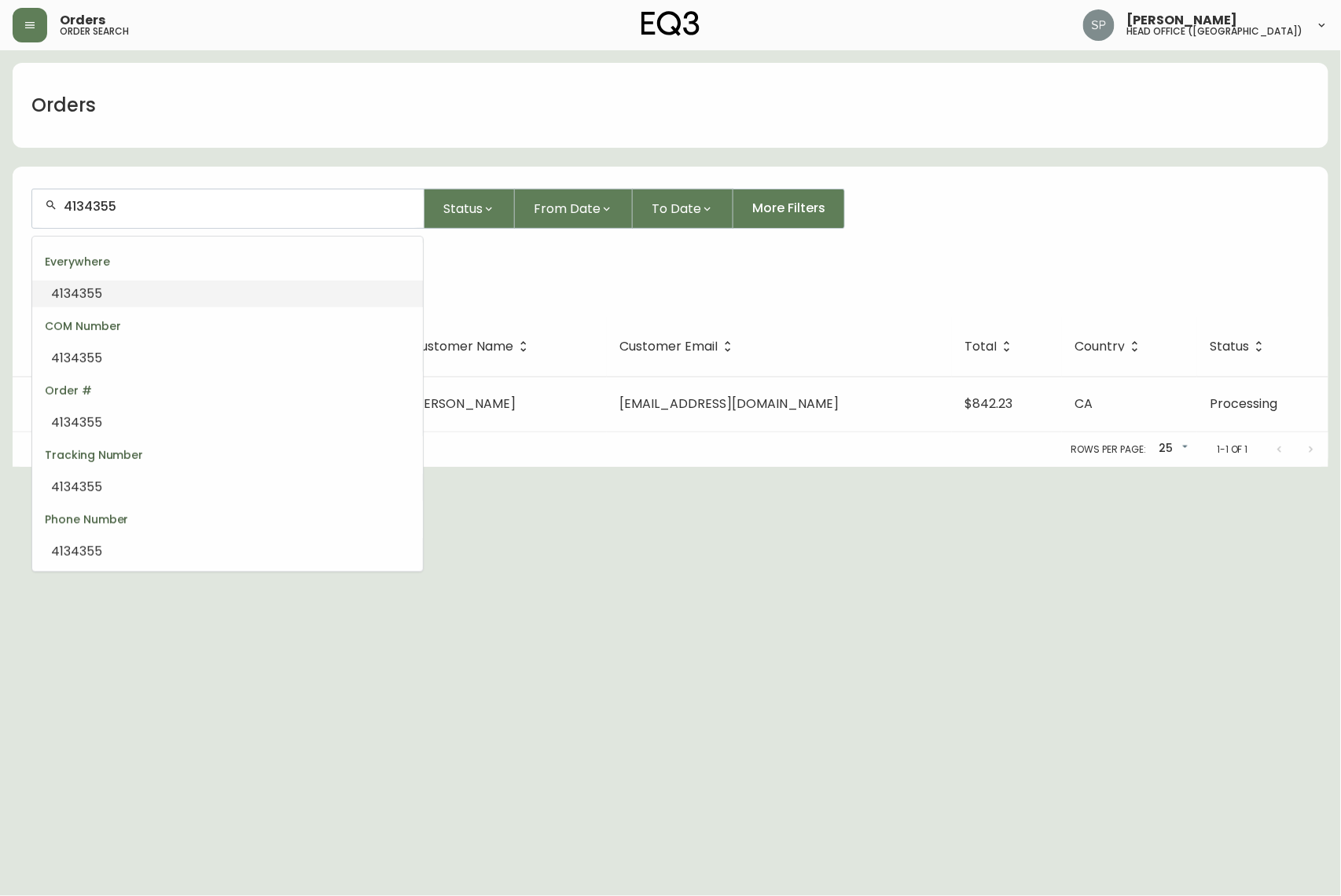
click at [117, 291] on li "4134355" at bounding box center [227, 294] width 391 height 27
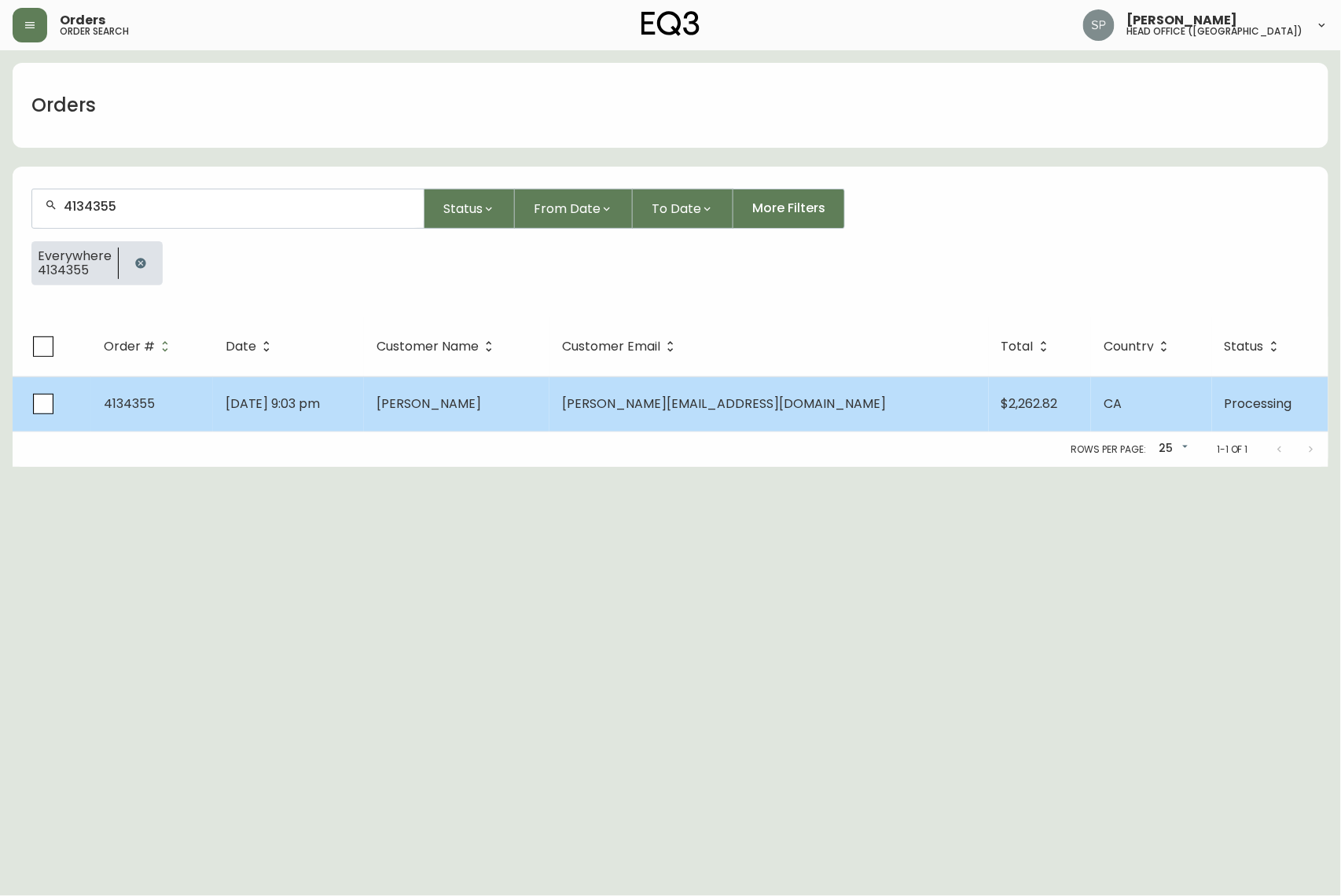
click at [359, 381] on td "[DATE] 9:03 pm" at bounding box center [288, 403] width 151 height 55
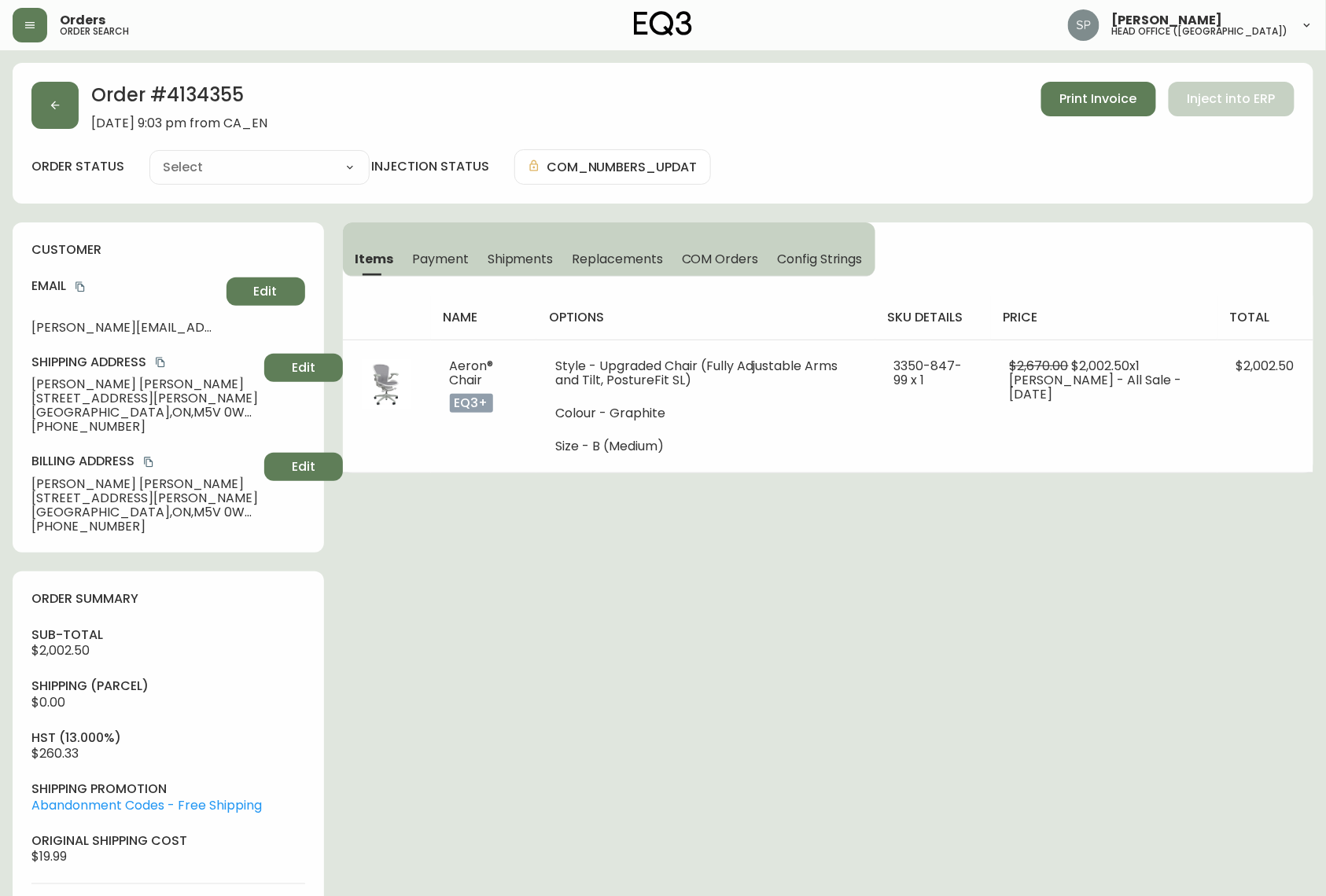
type input "Processing"
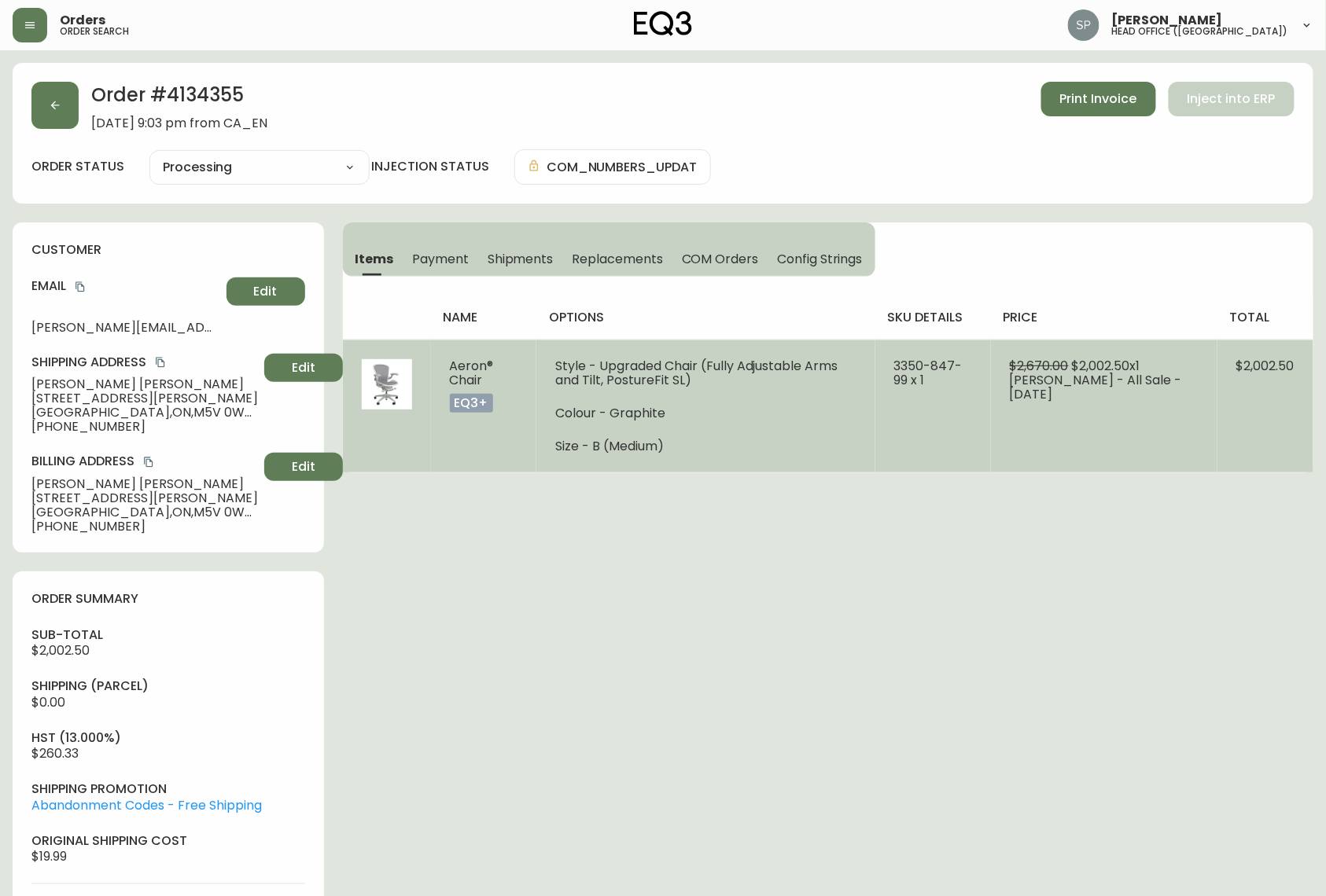
select select "PROCESSING"
